Goal: Transaction & Acquisition: Purchase product/service

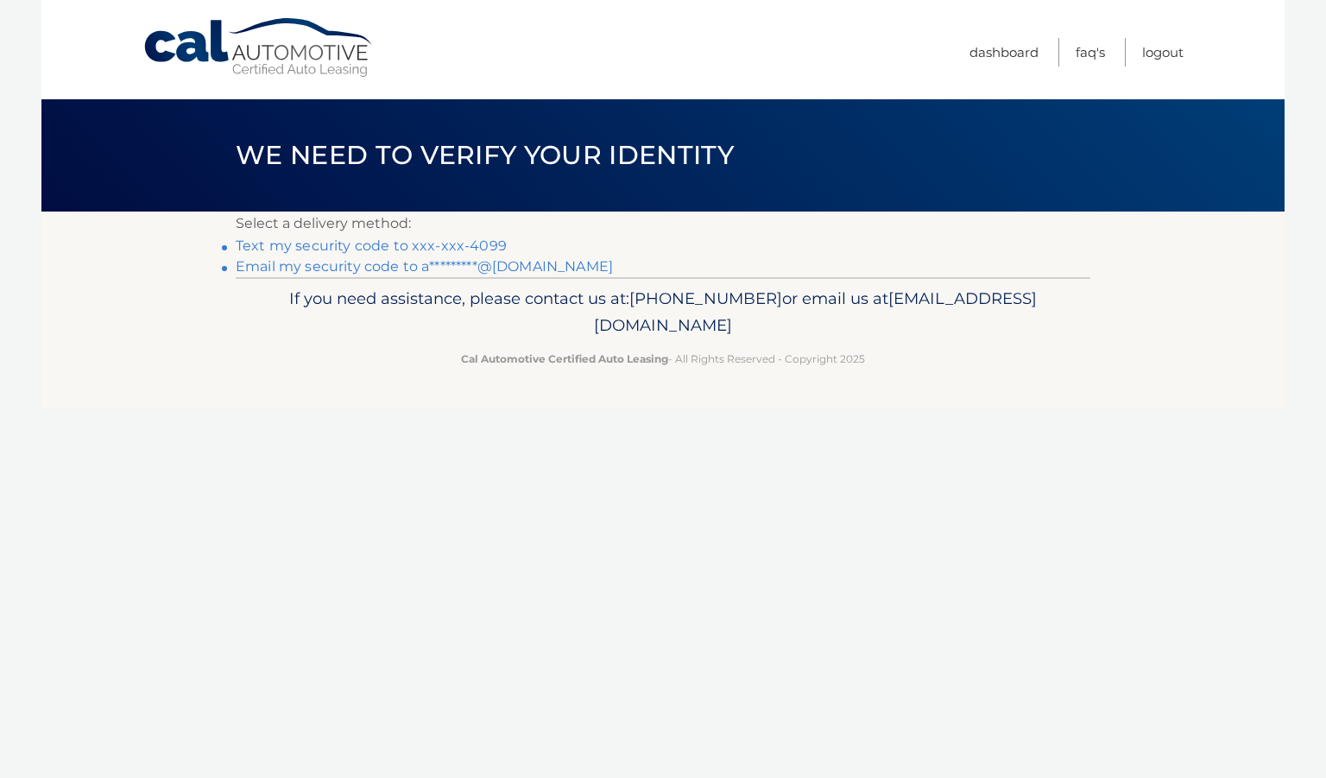
click at [467, 239] on link "Text my security code to xxx-xxx-4099" at bounding box center [371, 245] width 271 height 16
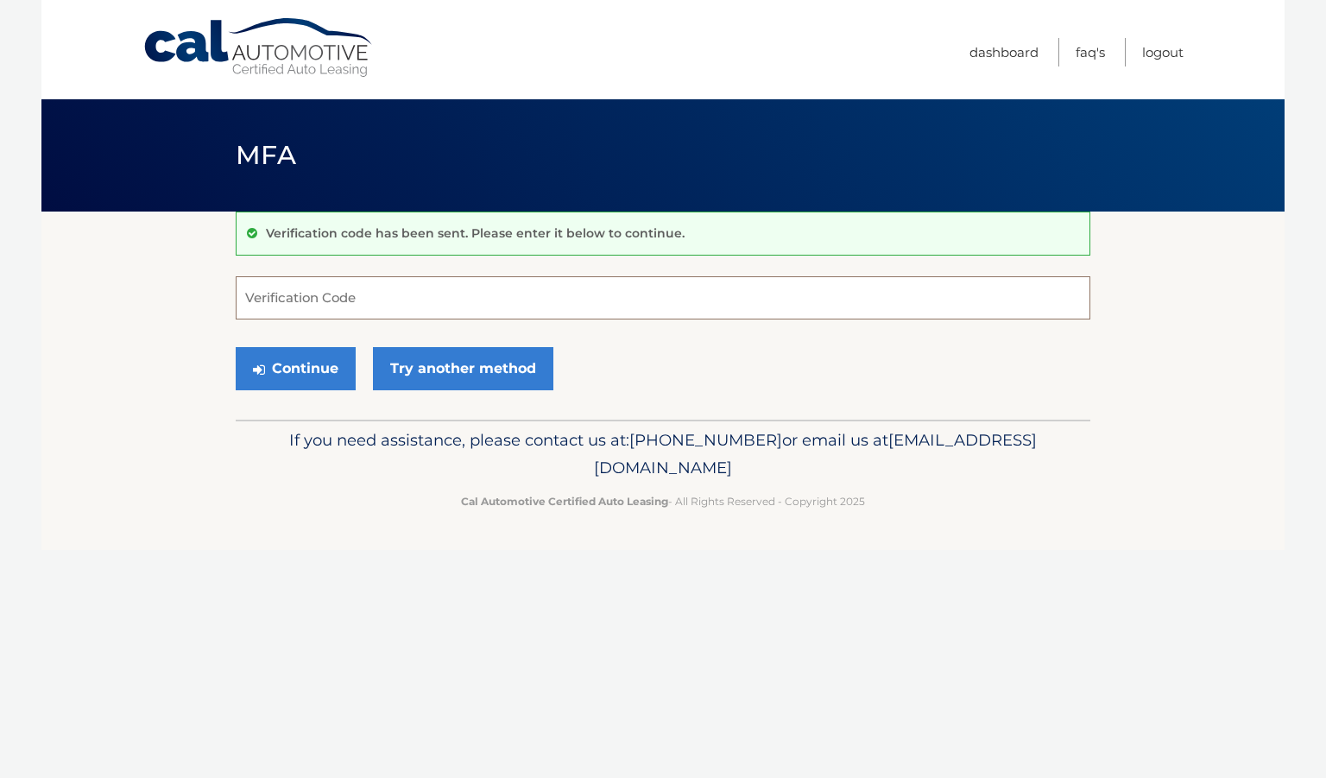
click at [423, 305] on input "Verification Code" at bounding box center [663, 297] width 854 height 43
type input "796939"
click at [319, 356] on button "Continue" at bounding box center [296, 368] width 120 height 43
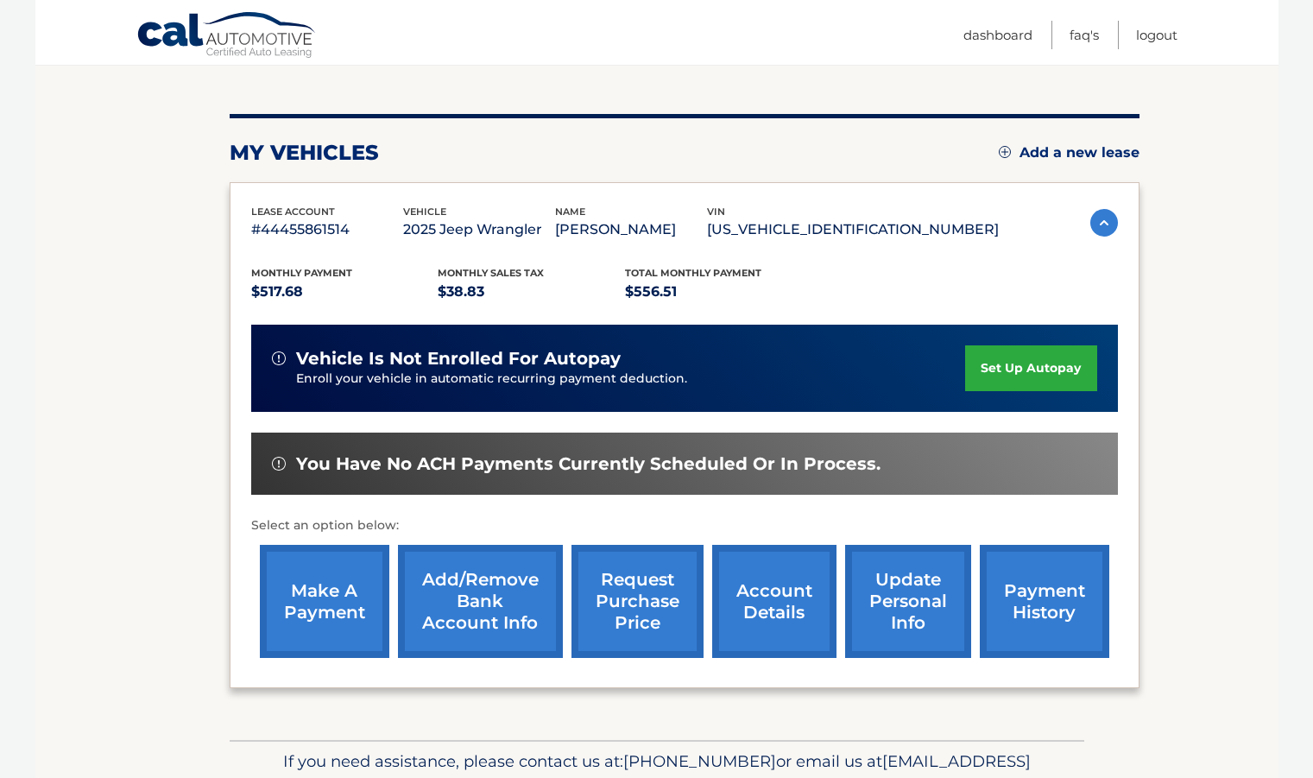
scroll to position [177, 0]
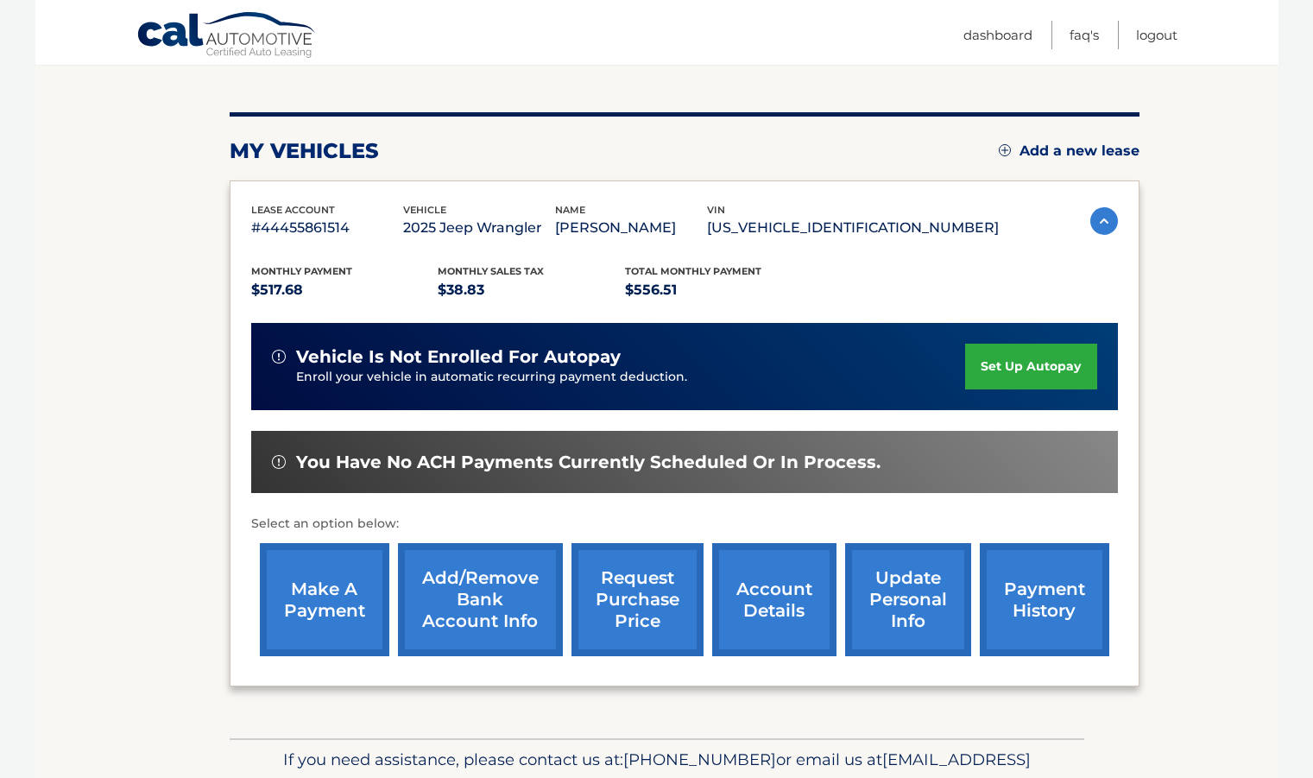
click at [318, 589] on link "make a payment" at bounding box center [324, 599] width 129 height 113
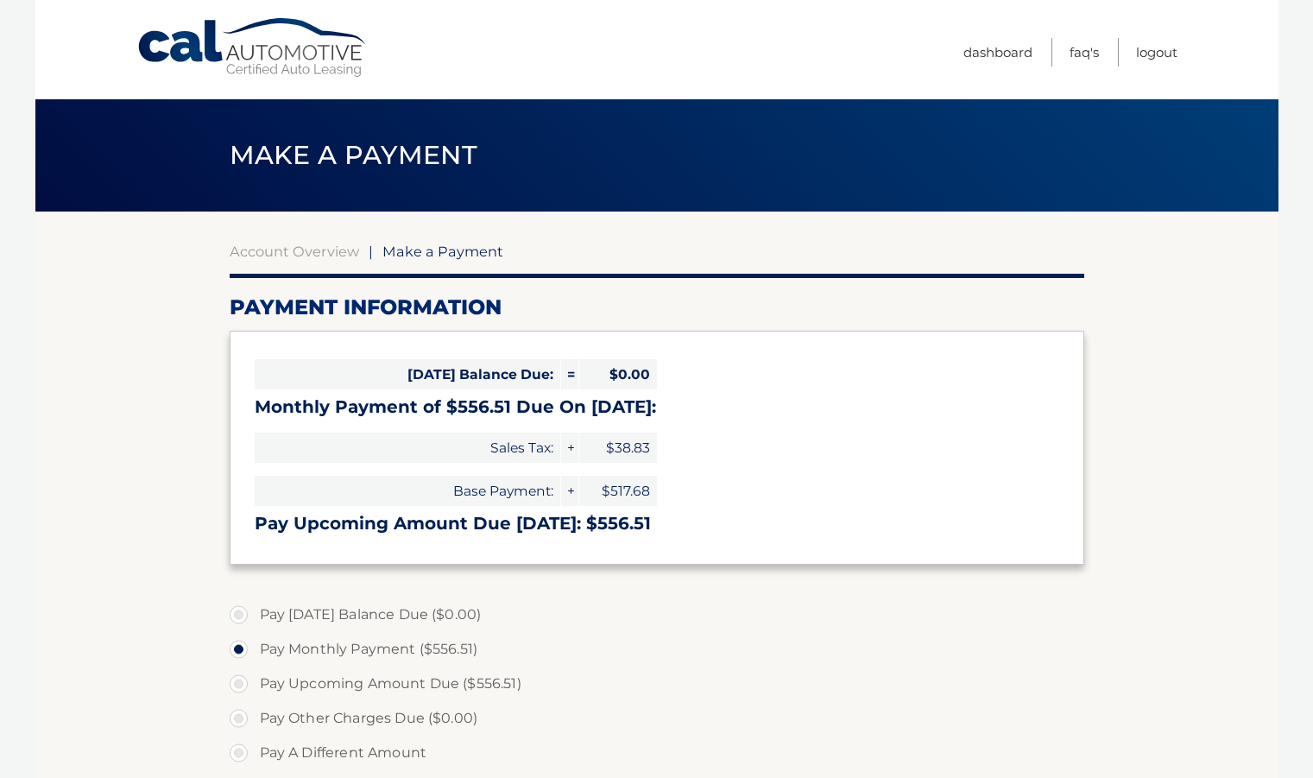
select select "YTI4NzQ3MjYtZmMxZC00YmE3LWIwNDMtZmJhMzM1Y2I3OTg4"
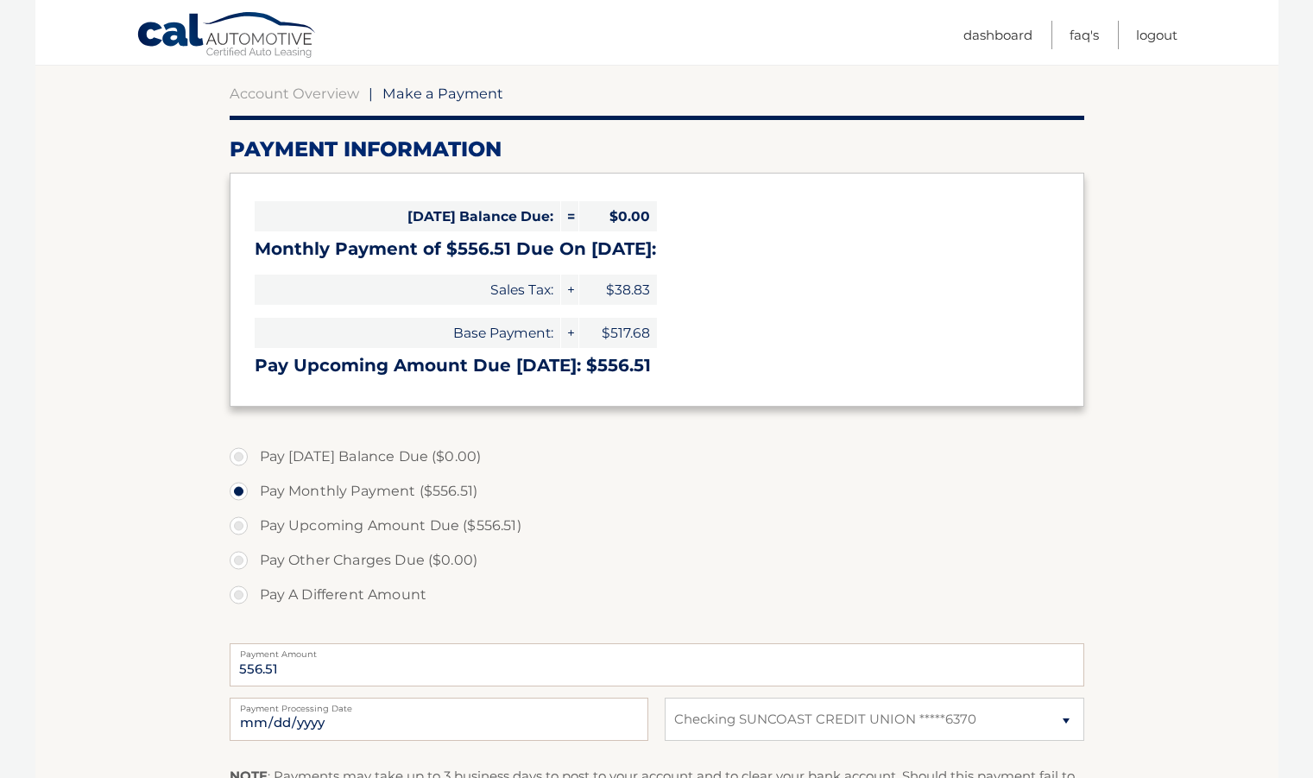
scroll to position [160, 0]
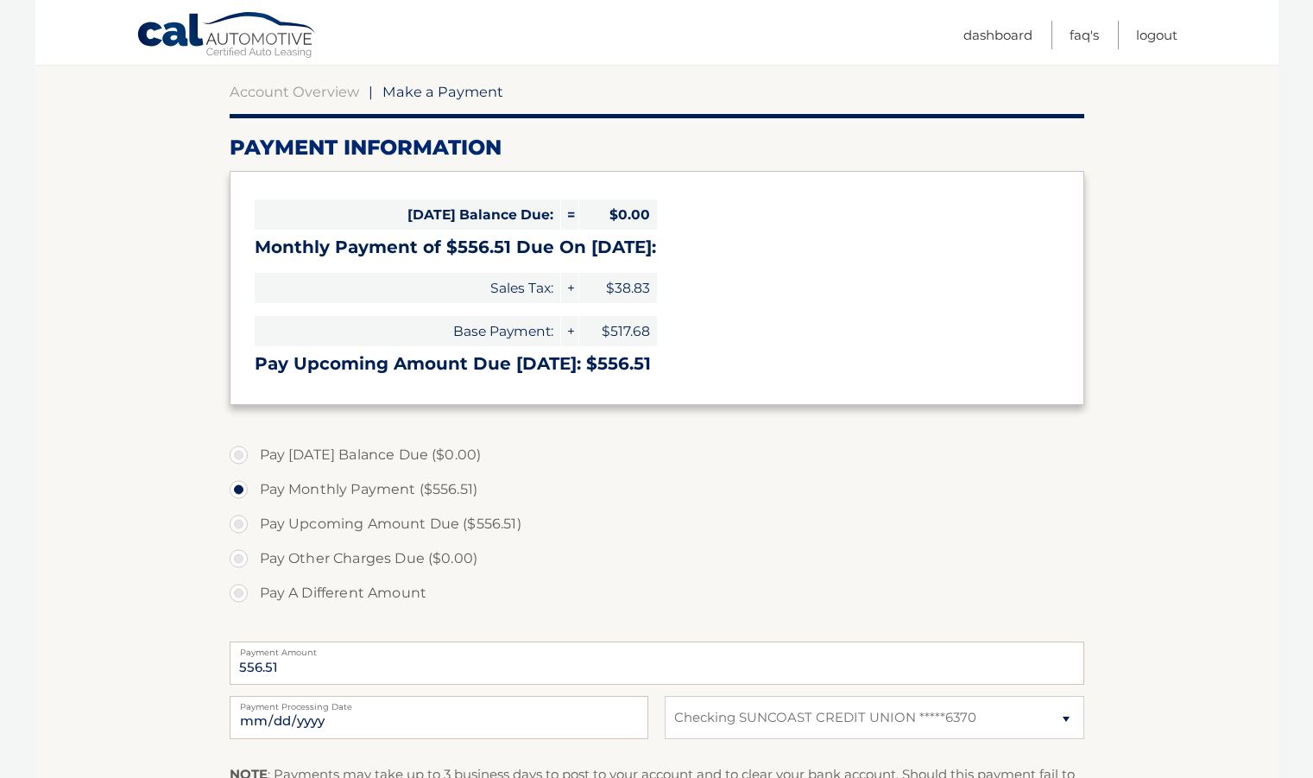
click at [245, 526] on label "Pay Upcoming Amount Due ($556.51)" at bounding box center [657, 524] width 854 height 35
click at [245, 526] on input "Pay Upcoming Amount Due ($556.51)" at bounding box center [244, 521] width 17 height 28
radio input "true"
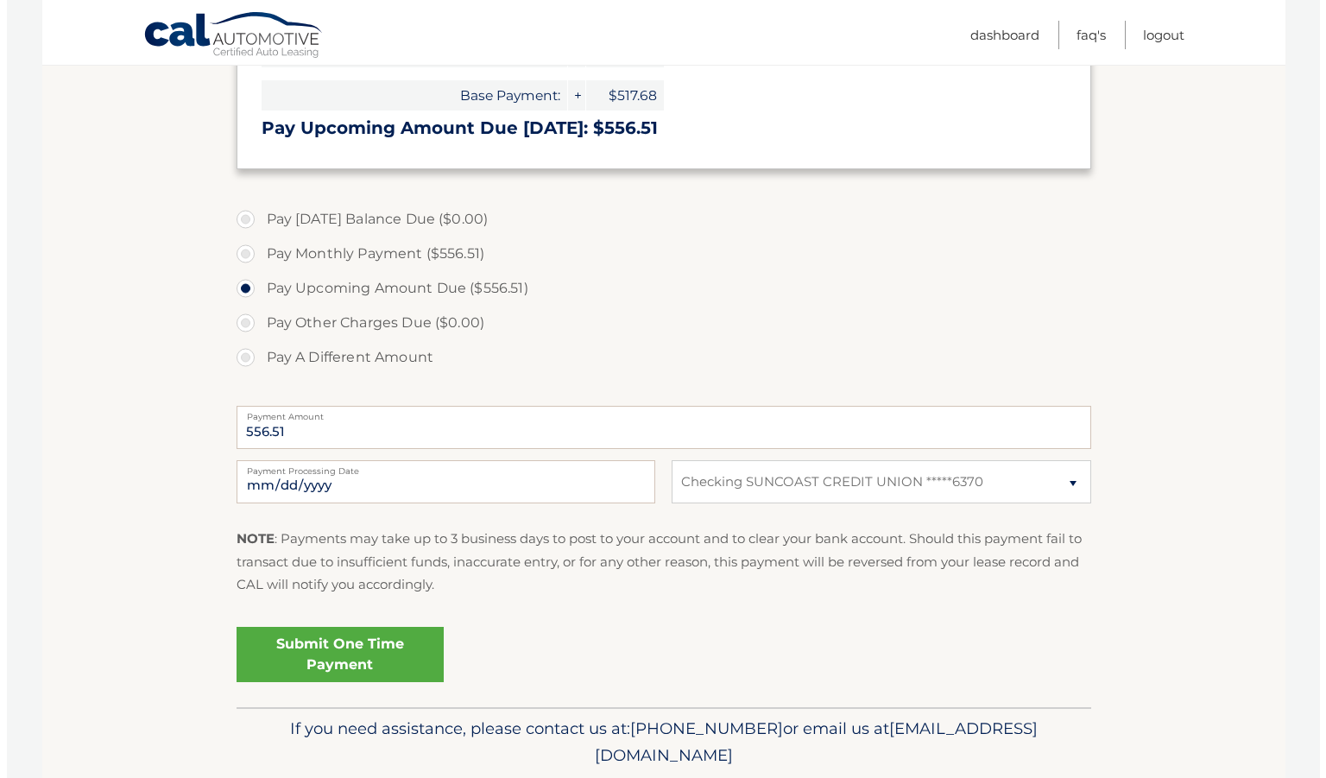
scroll to position [400, 0]
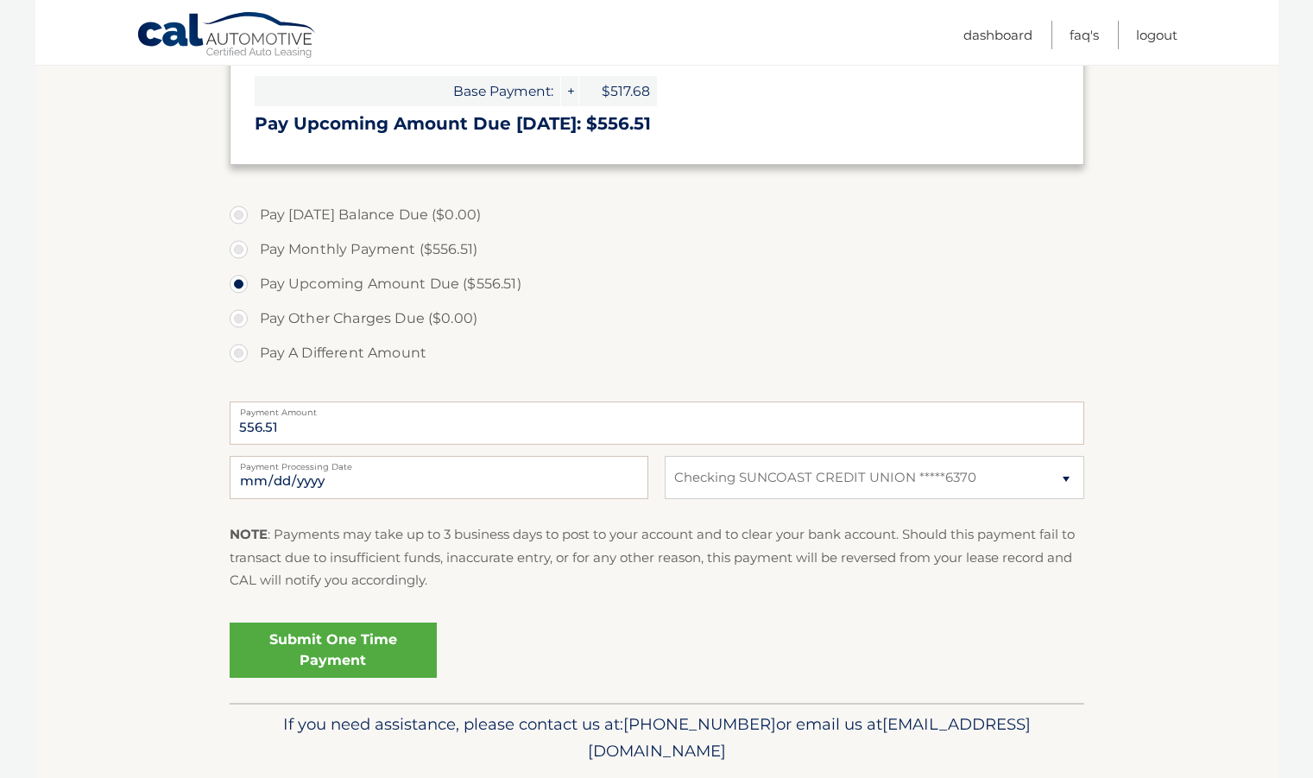
click at [287, 645] on link "Submit One Time Payment" at bounding box center [333, 649] width 207 height 55
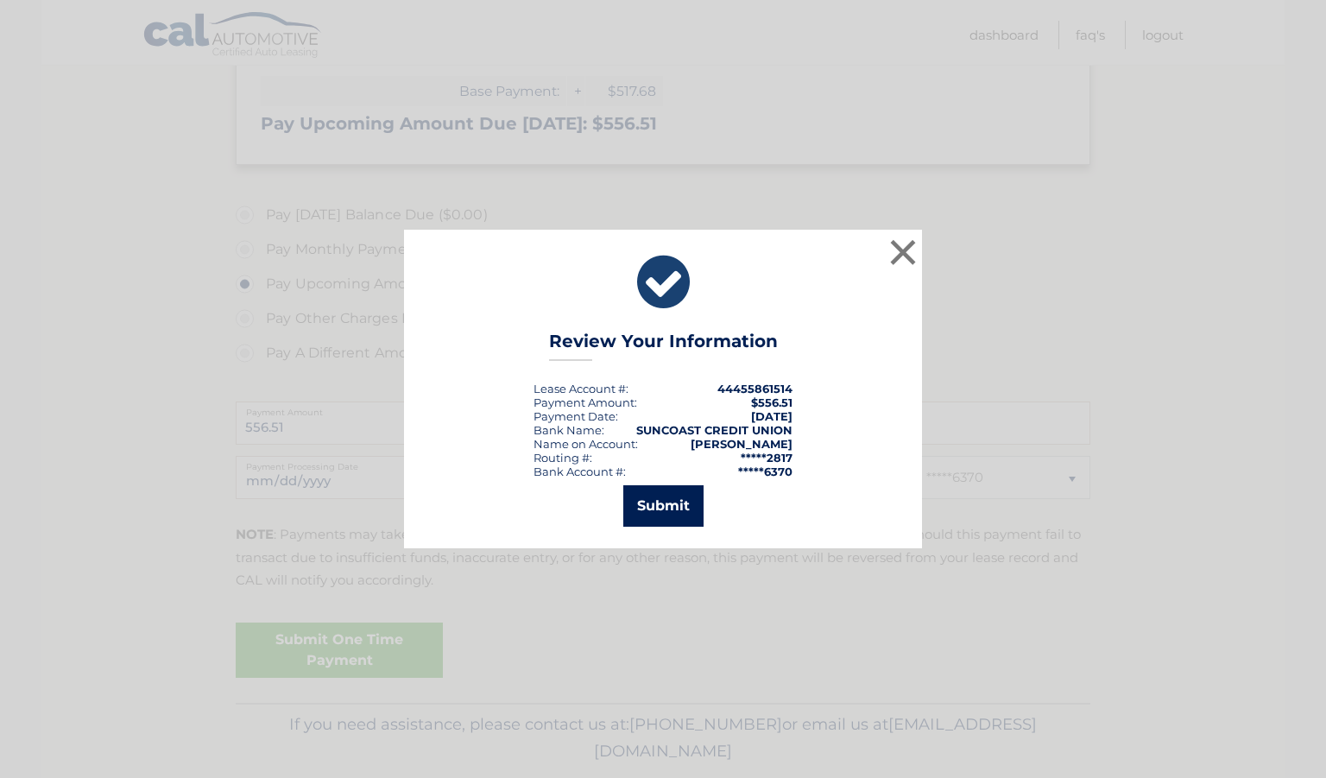
click at [656, 509] on button "Submit" at bounding box center [663, 505] width 80 height 41
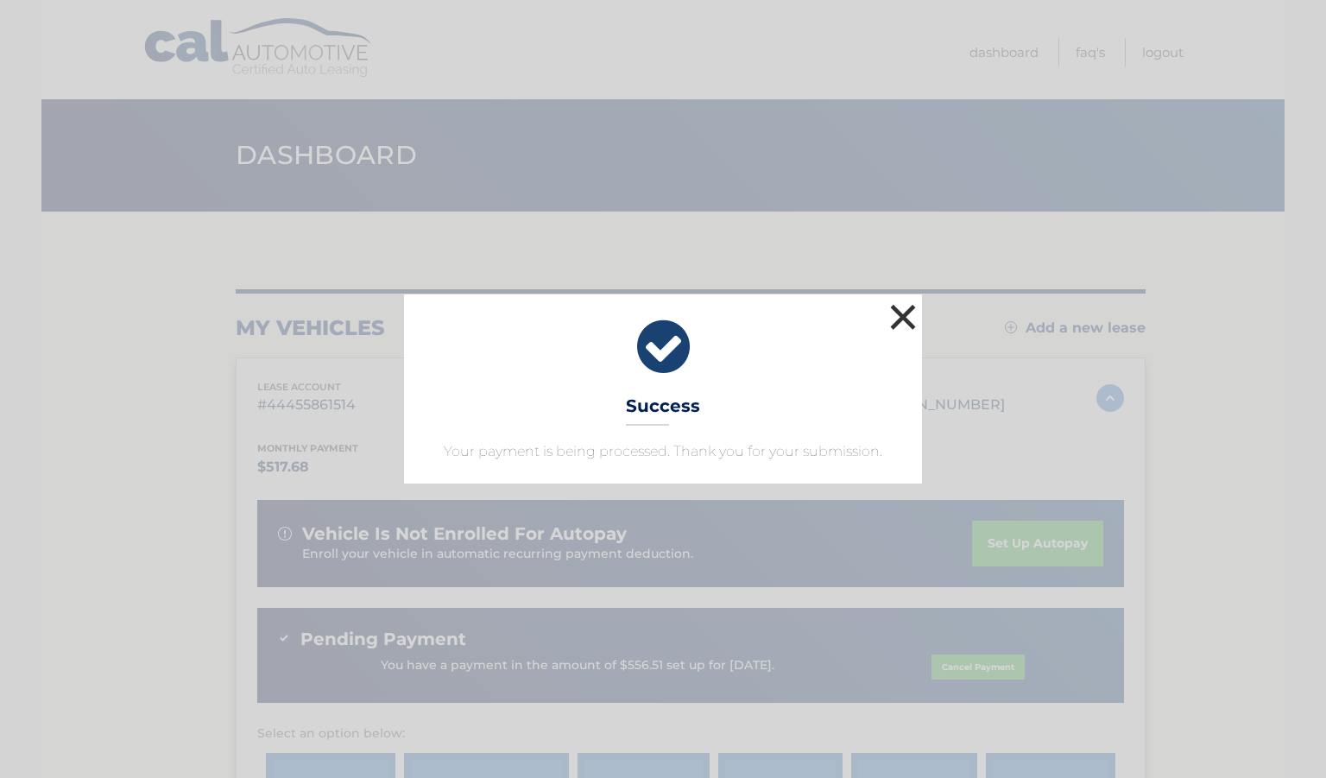
click at [890, 316] on button "×" at bounding box center [903, 316] width 35 height 35
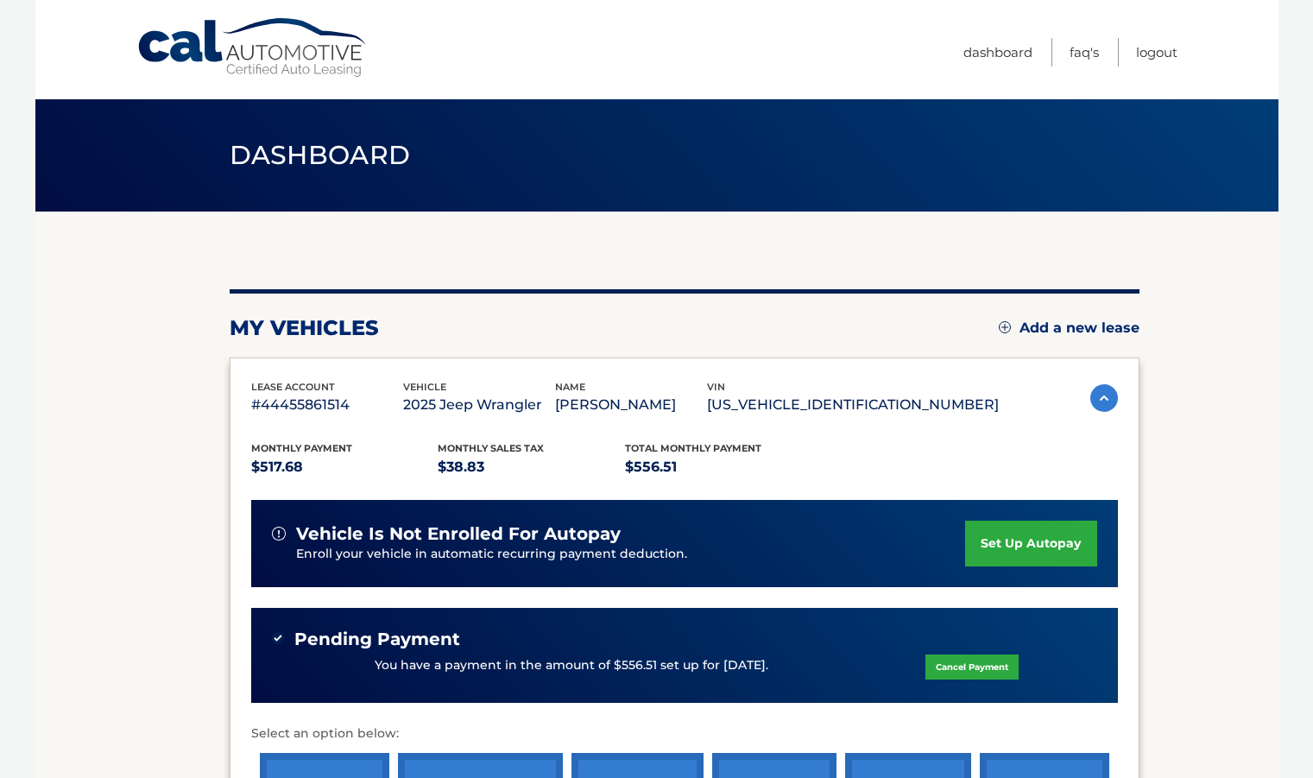
click at [341, 178] on h1 "Dashboard" at bounding box center [320, 156] width 220 height 46
click at [337, 154] on span "Dashboard" at bounding box center [320, 155] width 181 height 32
click at [986, 64] on link "Dashboard" at bounding box center [997, 52] width 69 height 28
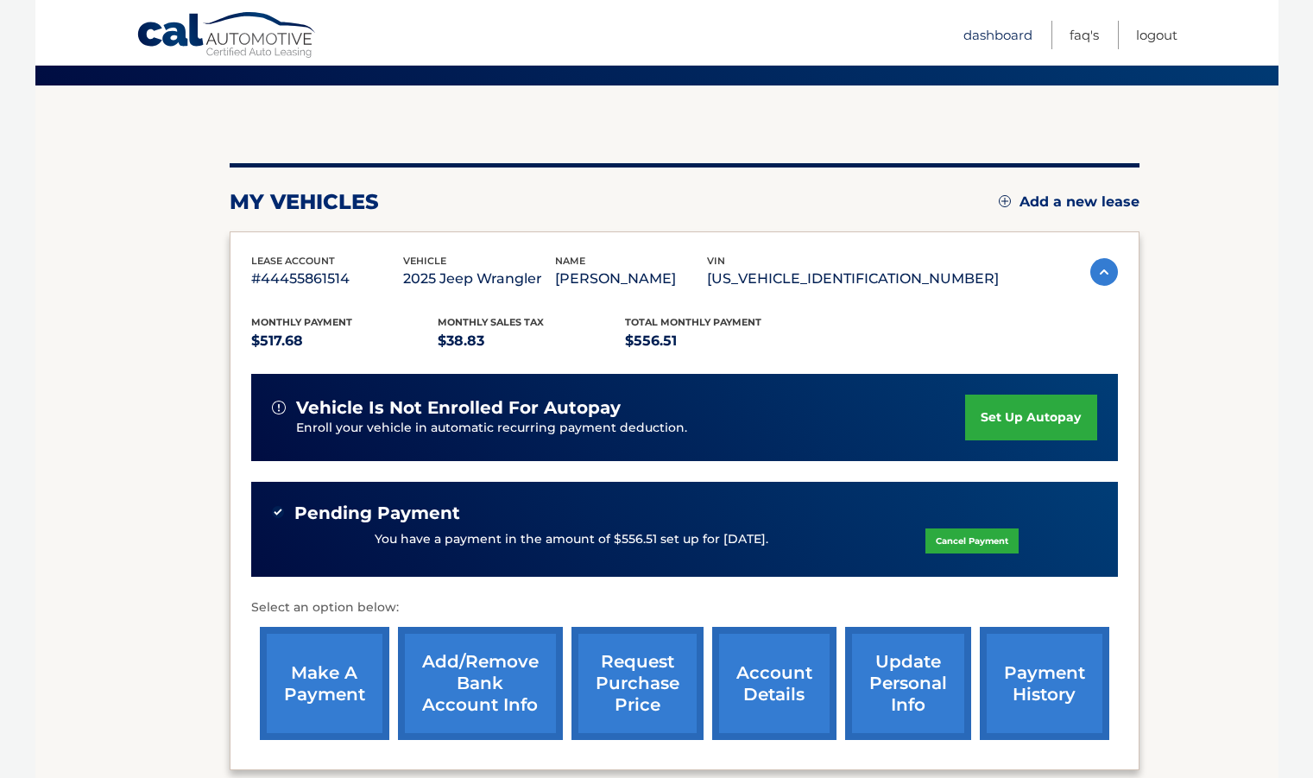
scroll to position [134, 0]
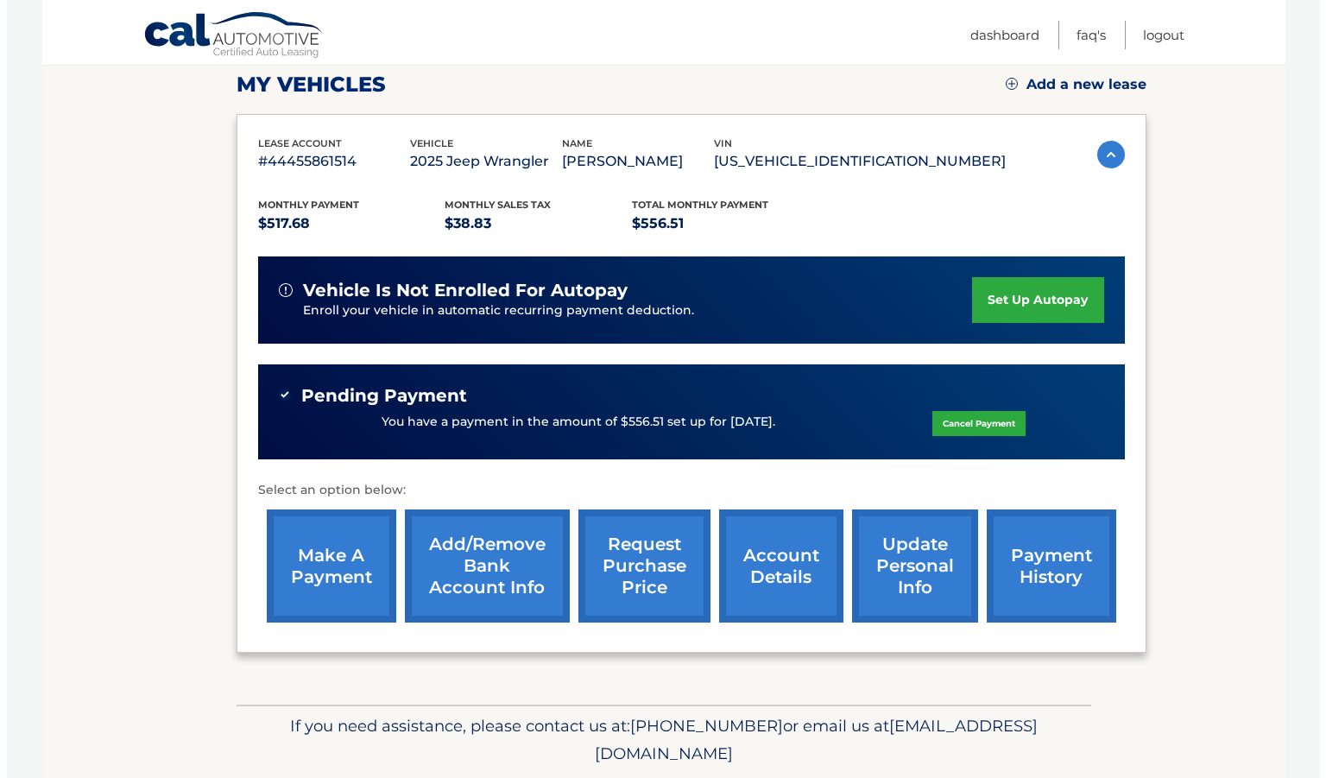
scroll to position [244, 0]
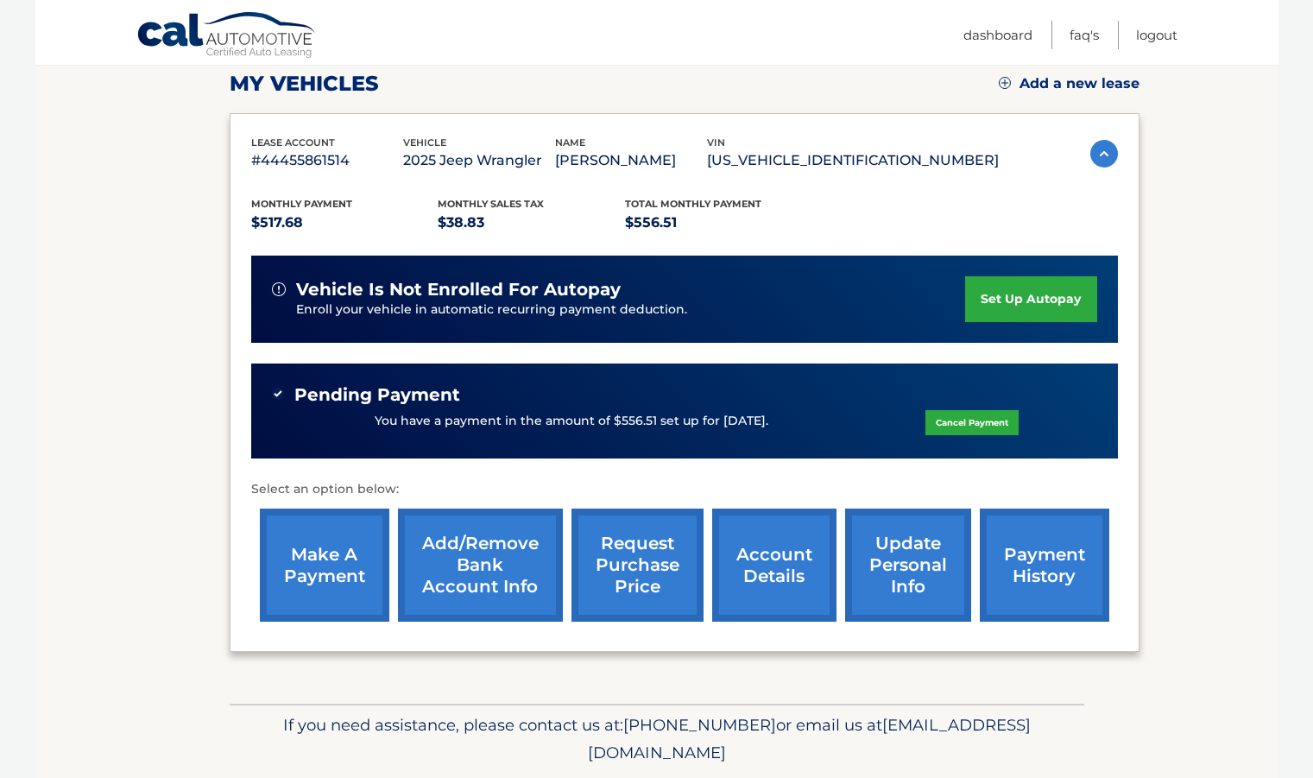
click at [640, 540] on link "request purchase price" at bounding box center [637, 564] width 132 height 113
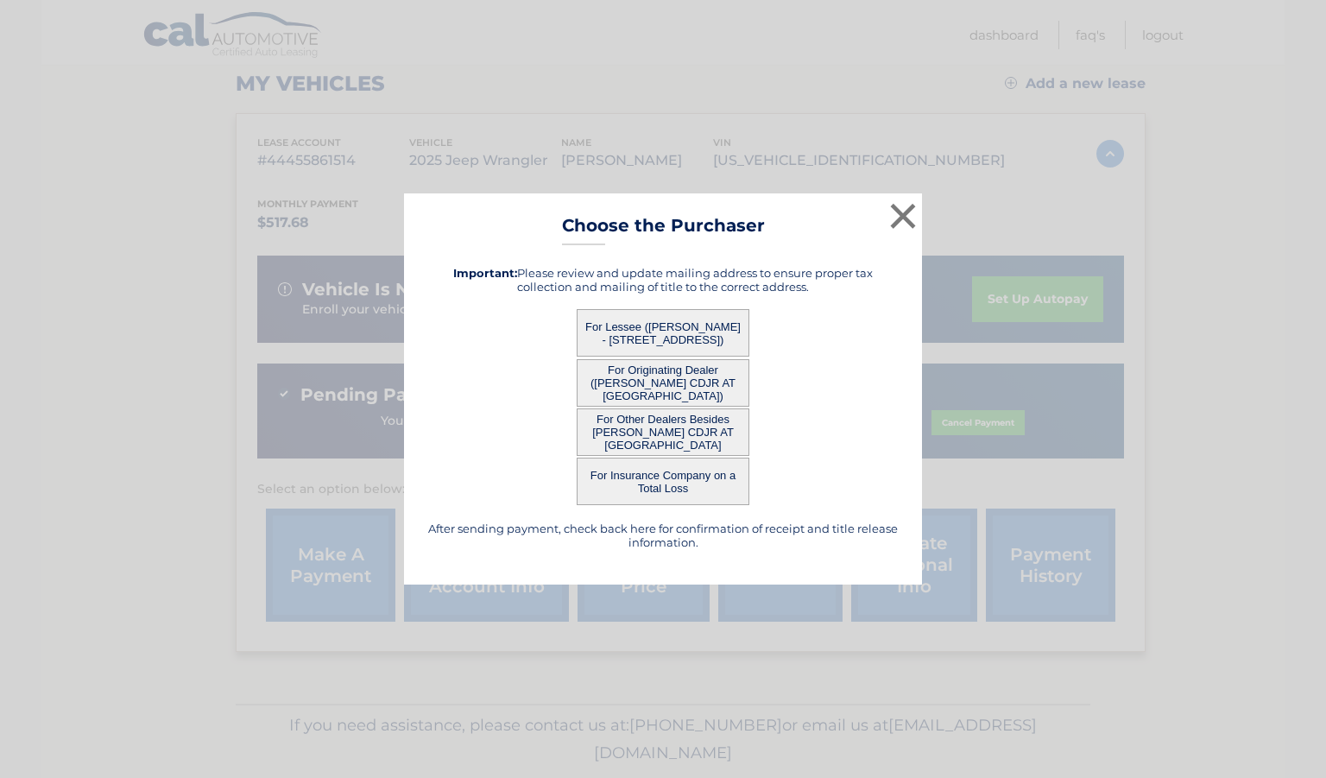
click at [675, 335] on button "For Lessee ([PERSON_NAME] - [STREET_ADDRESS])" at bounding box center [663, 332] width 173 height 47
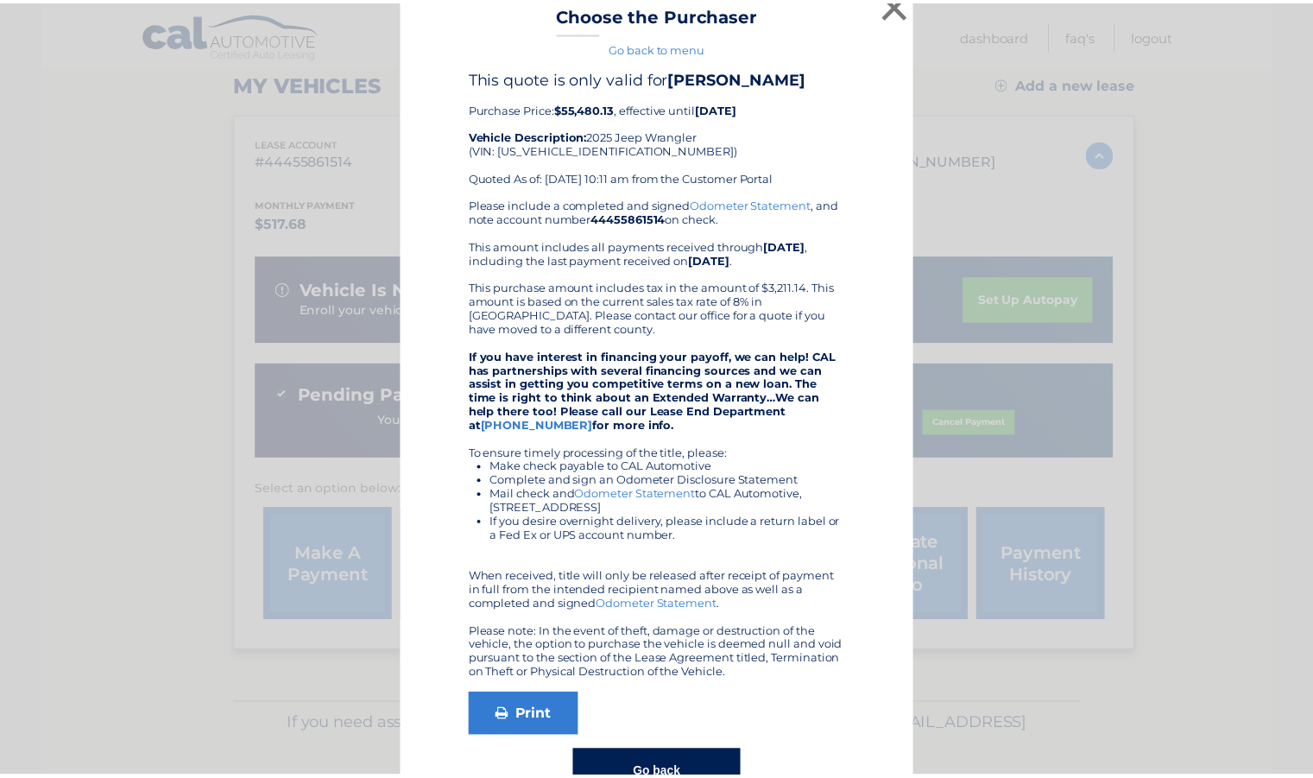
scroll to position [0, 0]
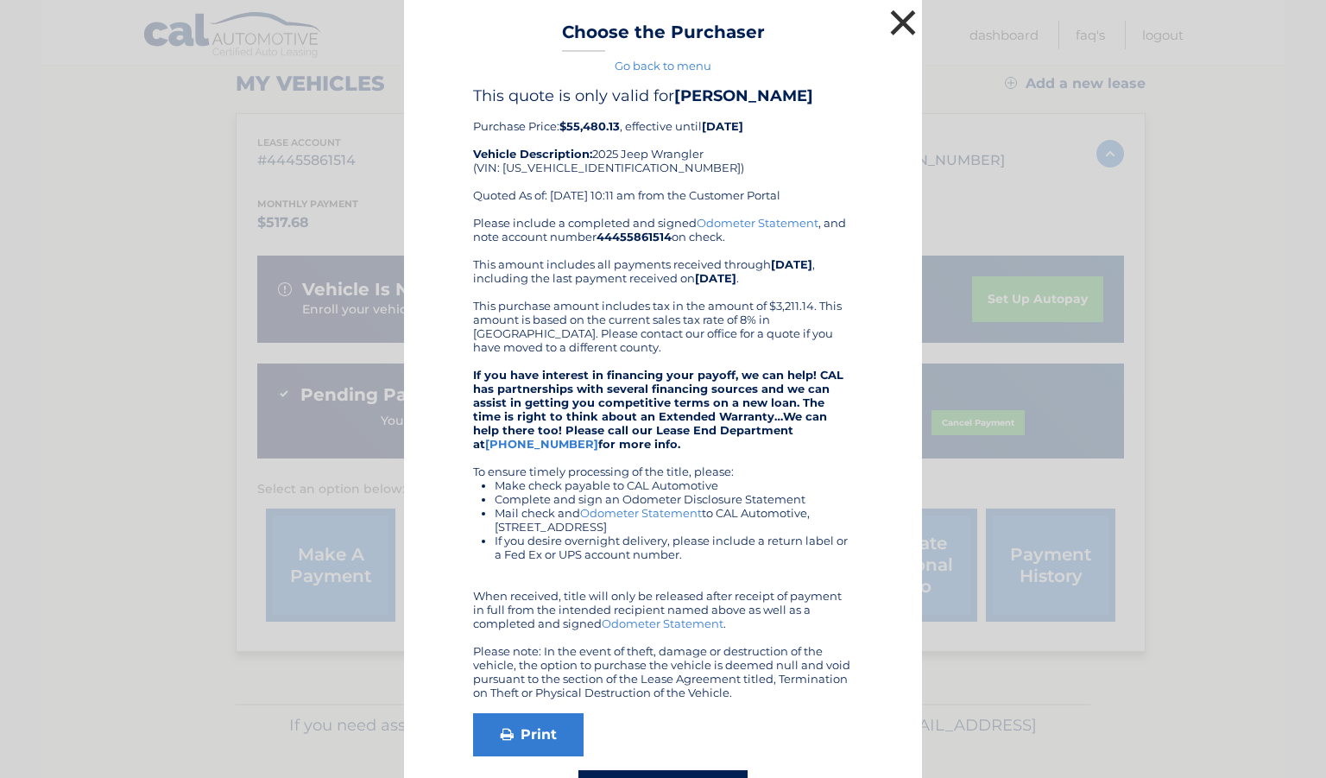
click at [896, 22] on button "×" at bounding box center [903, 22] width 35 height 35
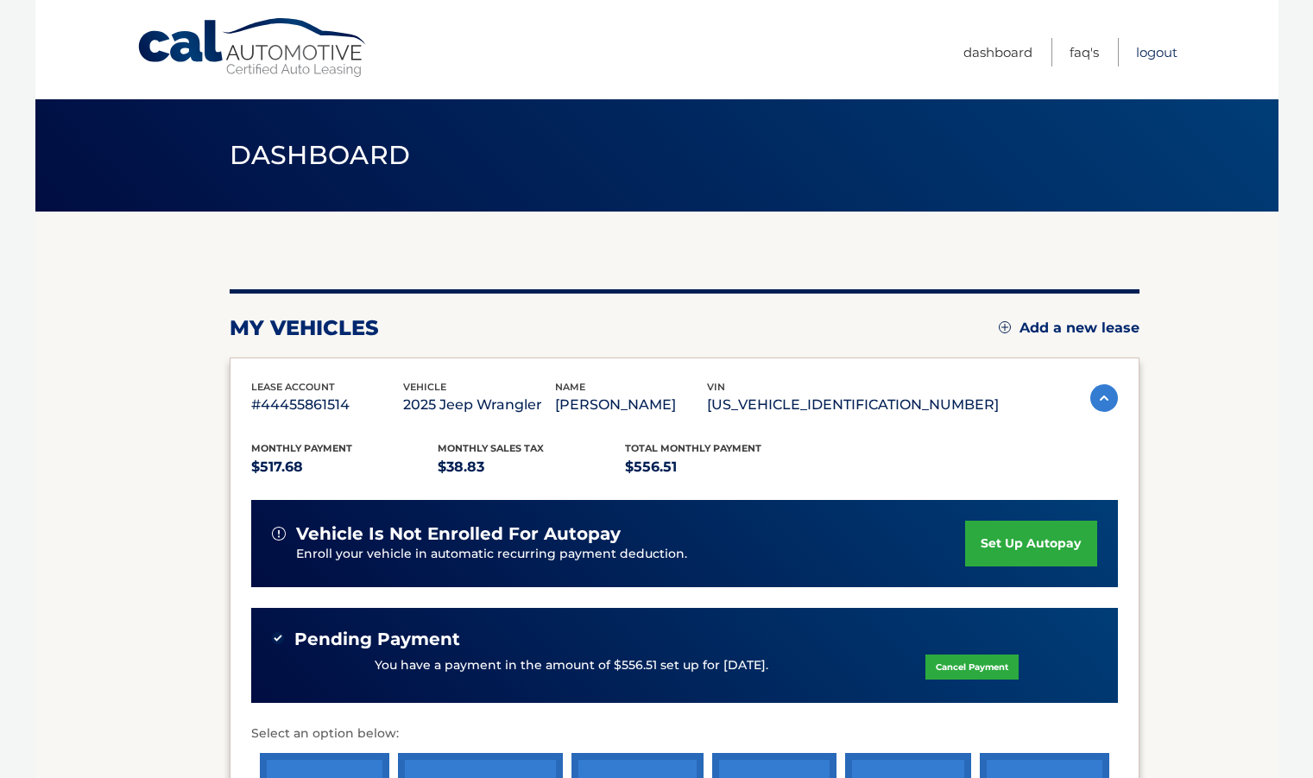
click at [1155, 49] on link "Logout" at bounding box center [1156, 52] width 41 height 28
